Goal: Information Seeking & Learning: Check status

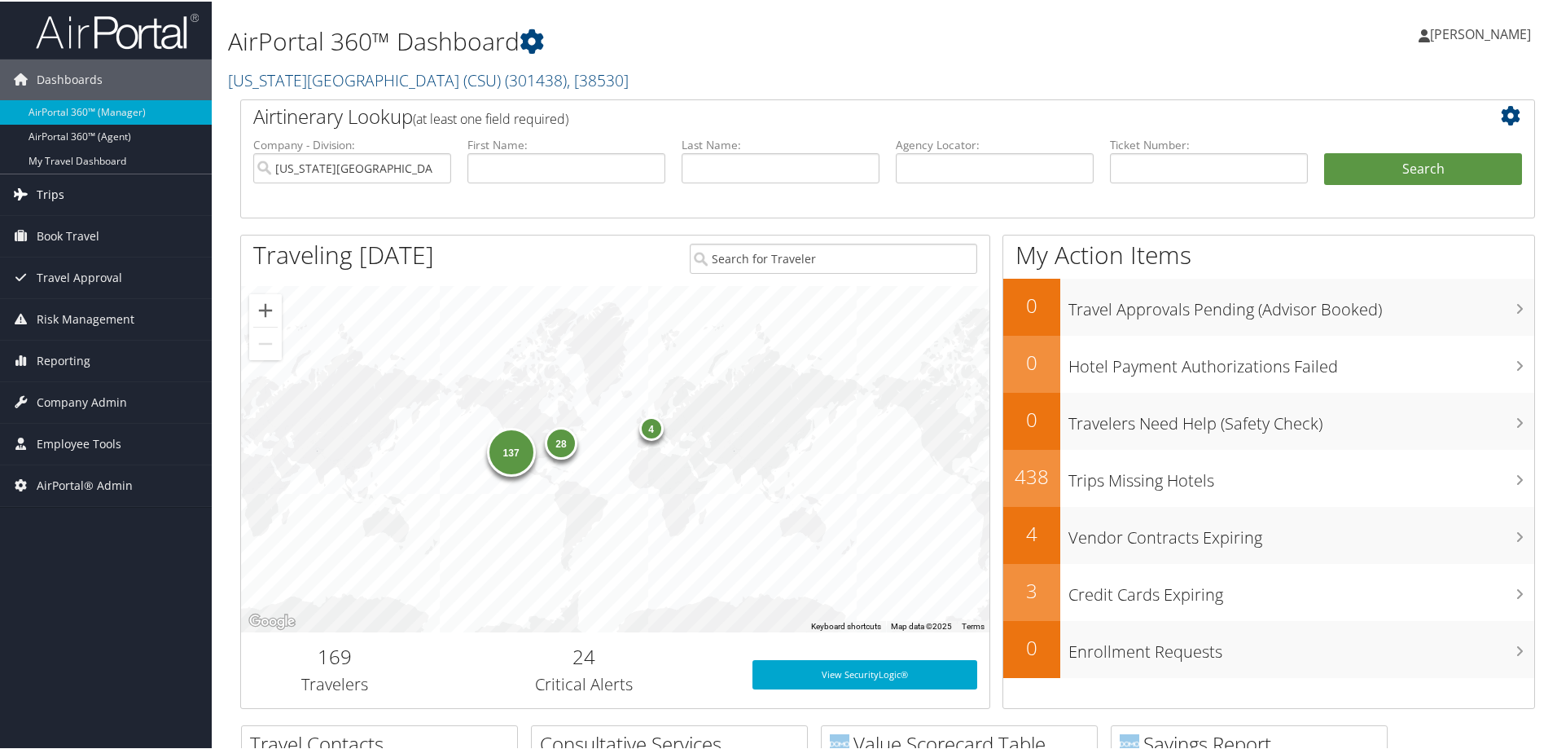
click at [53, 191] on span "Trips" at bounding box center [51, 193] width 28 height 41
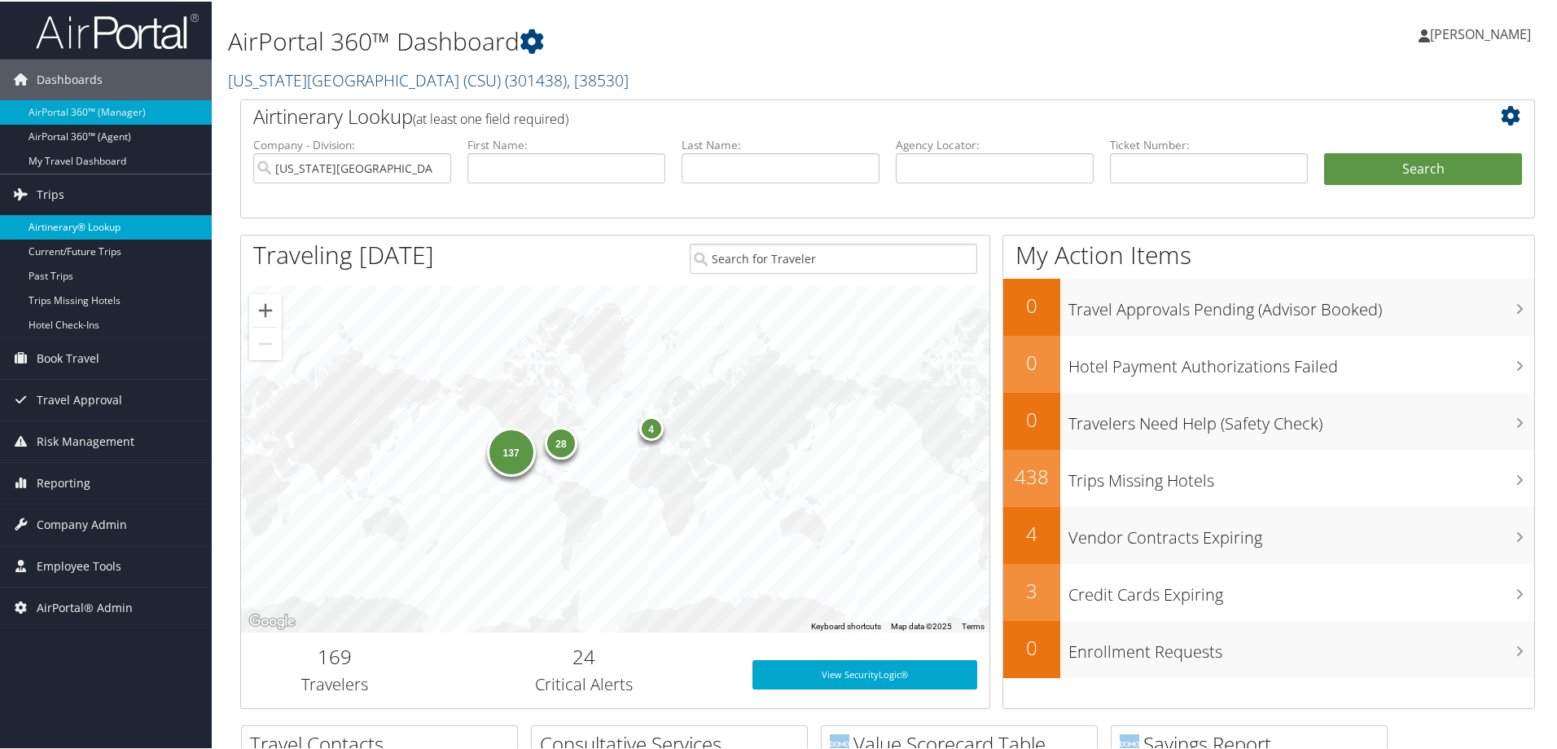
click at [55, 223] on link "Airtinerary® Lookup" at bounding box center [106, 225] width 212 height 24
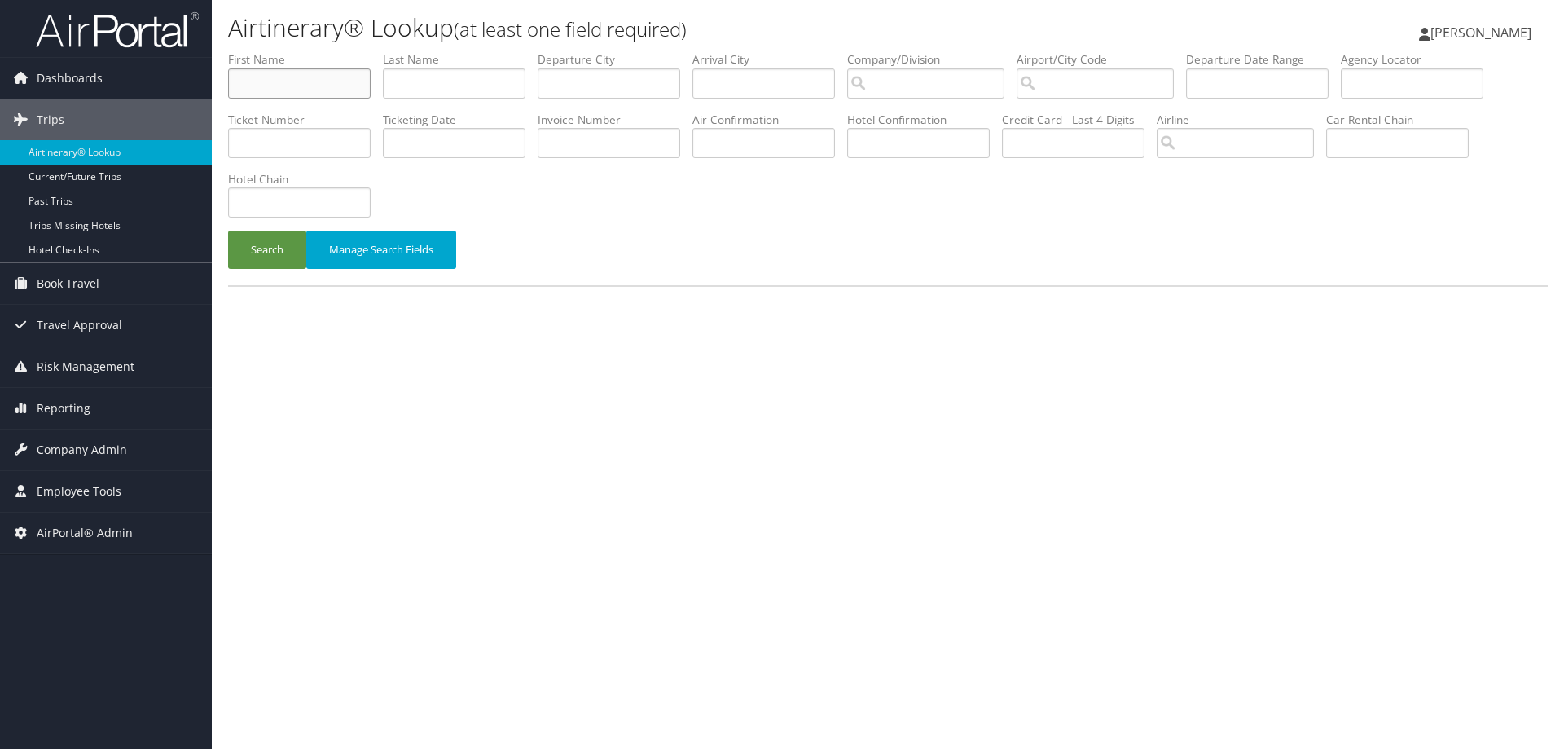
click at [362, 81] on input "text" at bounding box center [299, 83] width 143 height 30
click at [309, 77] on input "text" at bounding box center [299, 83] width 143 height 30
type input "[PERSON_NAME]"
click at [228, 231] on button "Search" at bounding box center [267, 250] width 78 height 38
